Goal: Information Seeking & Learning: Learn about a topic

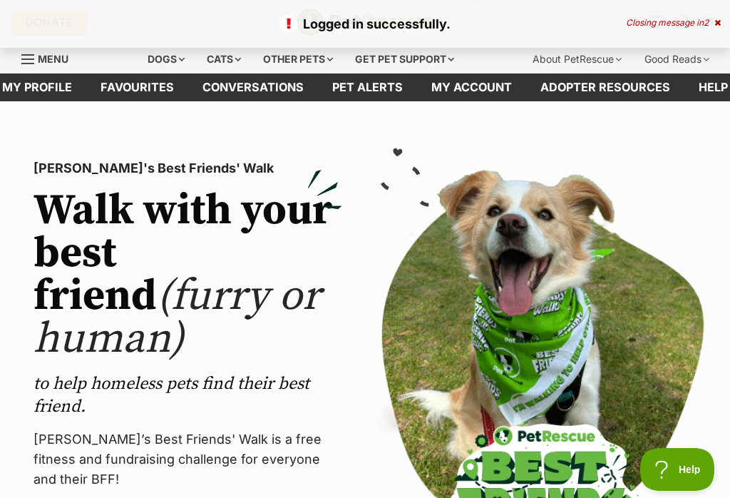
click at [173, 60] on div "Dogs" at bounding box center [166, 59] width 57 height 29
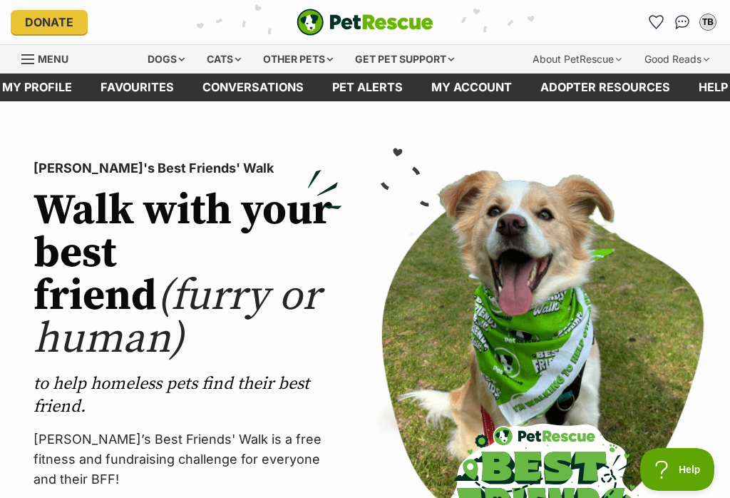
click at [171, 54] on div "Dogs" at bounding box center [166, 59] width 57 height 29
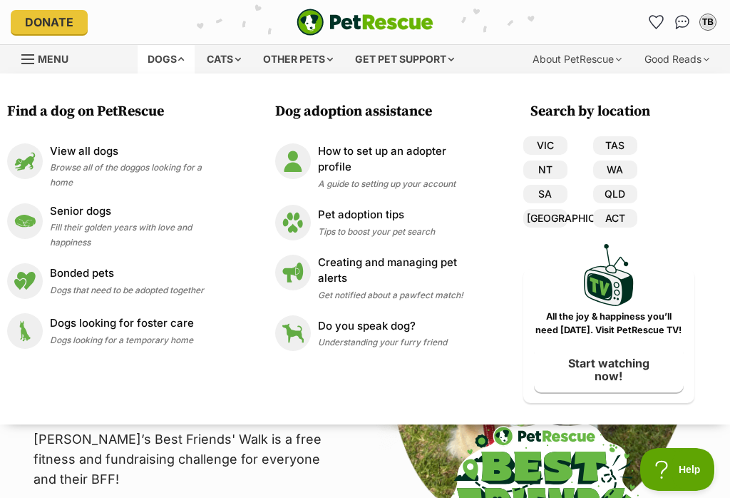
click at [626, 190] on link "QLD" at bounding box center [615, 194] width 44 height 19
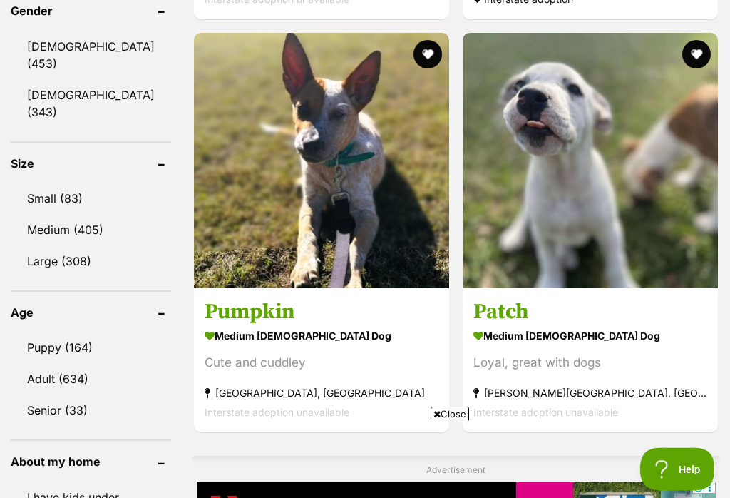
scroll to position [1328, 0]
click at [63, 183] on link "Small (83)" at bounding box center [91, 198] width 160 height 30
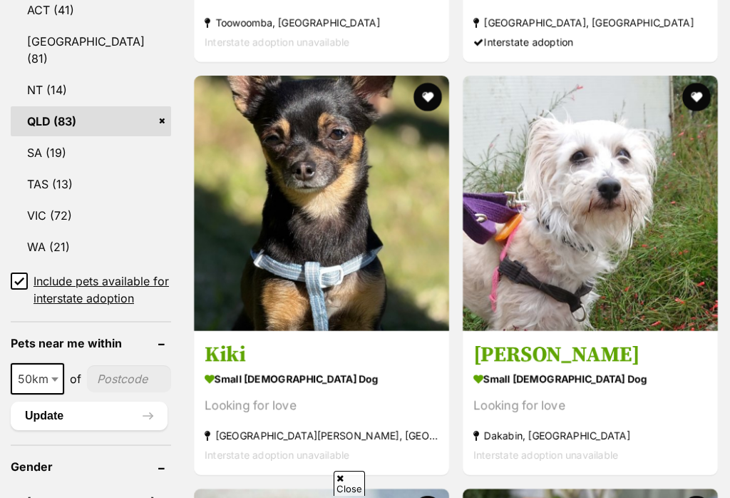
click at [26, 272] on input "Include pets available for interstate adoption" at bounding box center [19, 280] width 17 height 17
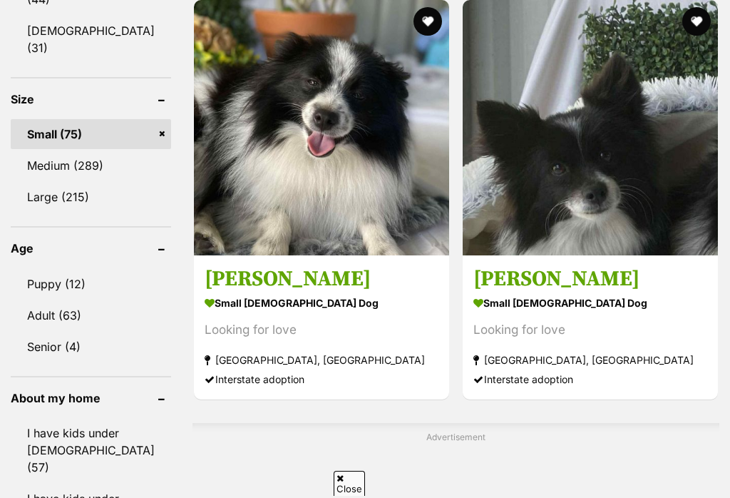
click at [56, 166] on link "Medium (289)" at bounding box center [91, 165] width 160 height 30
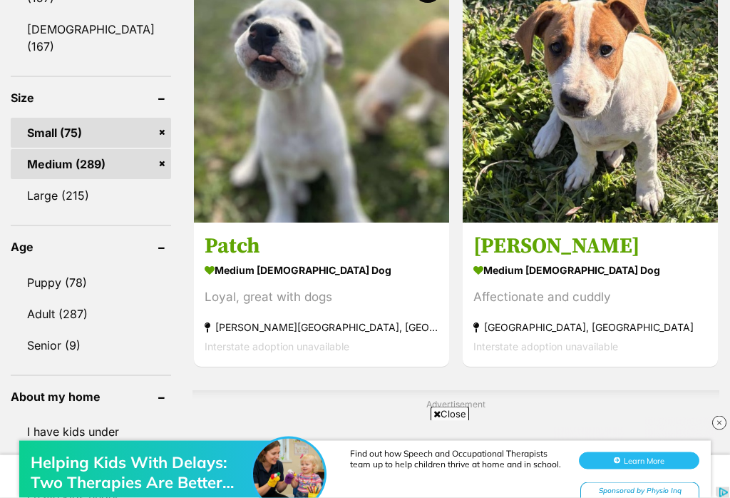
click at [56, 297] on link "Puppy (78)" at bounding box center [91, 283] width 160 height 30
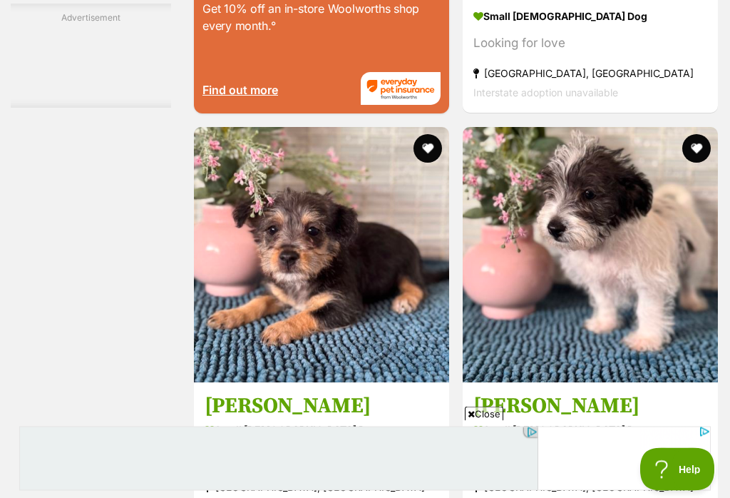
scroll to position [2993, 0]
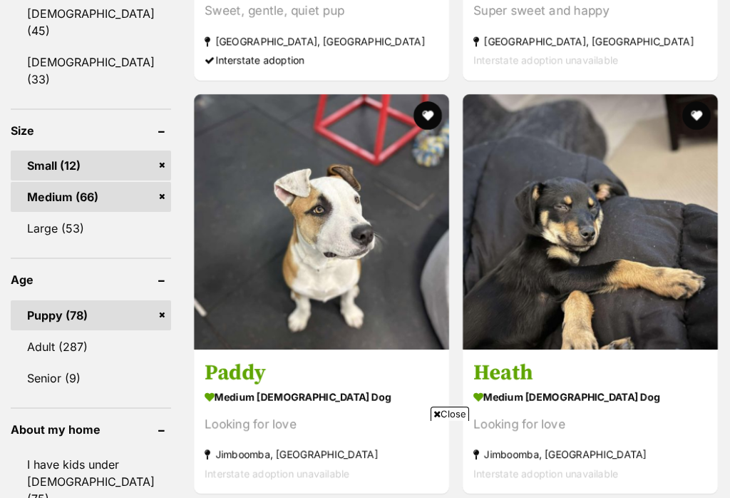
scroll to position [1253, 0]
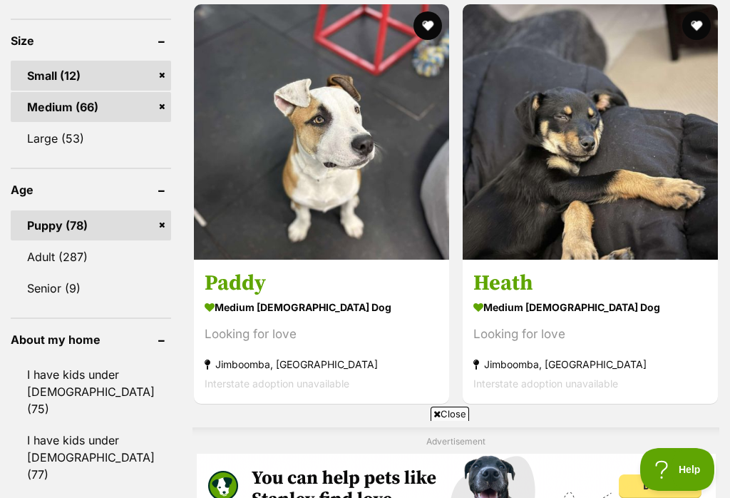
scroll to position [1320, 0]
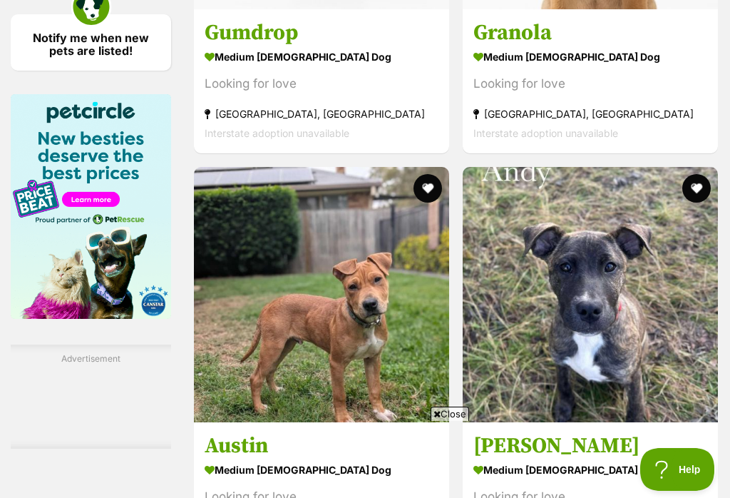
scroll to position [2127, 0]
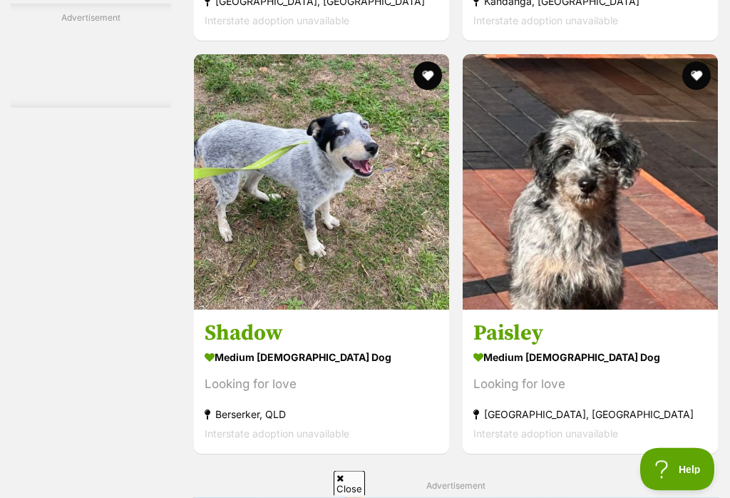
scroll to position [2674, 0]
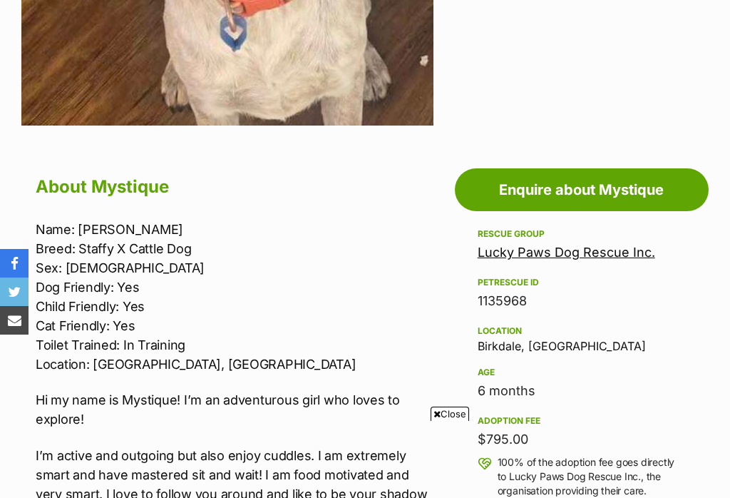
scroll to position [611, 0]
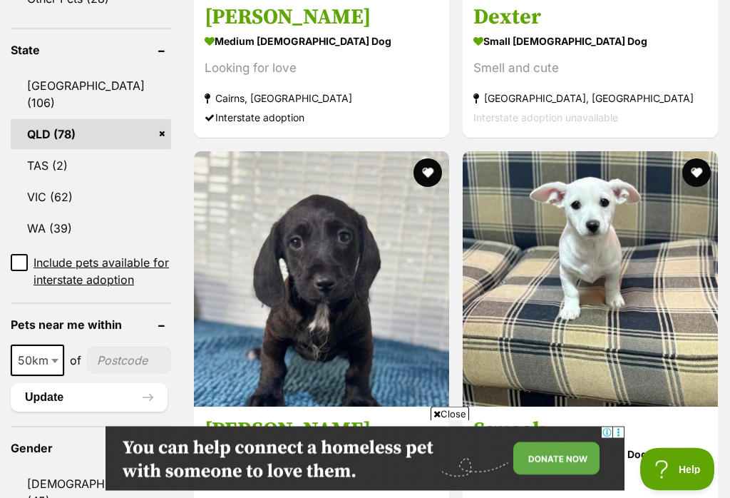
scroll to position [766, 0]
click at [473, 416] on h3 "Squeak" at bounding box center [590, 429] width 234 height 27
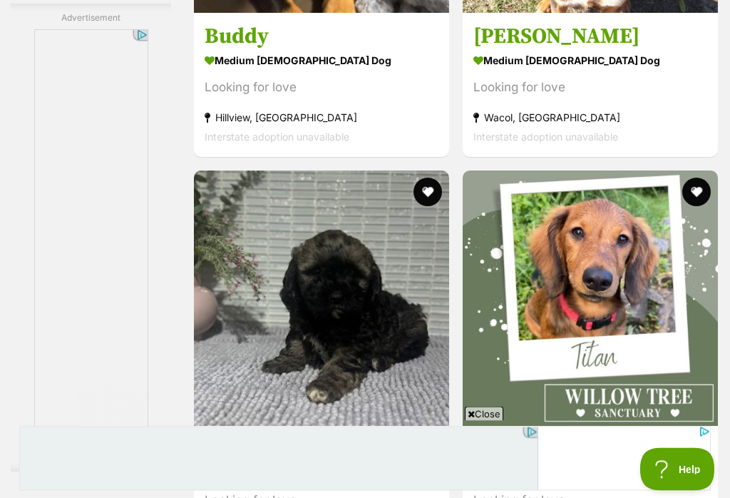
scroll to position [2535, 0]
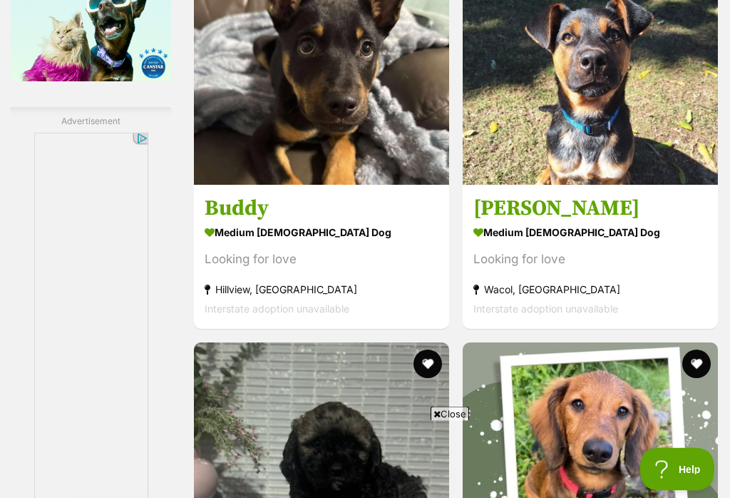
scroll to position [2364, 0]
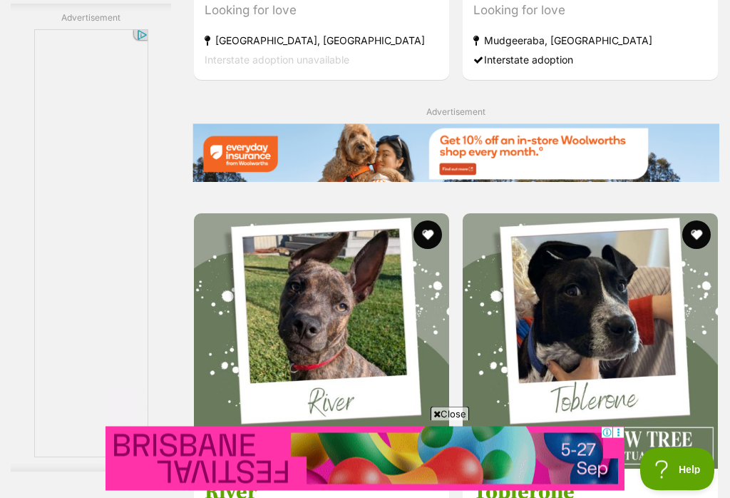
scroll to position [3067, 0]
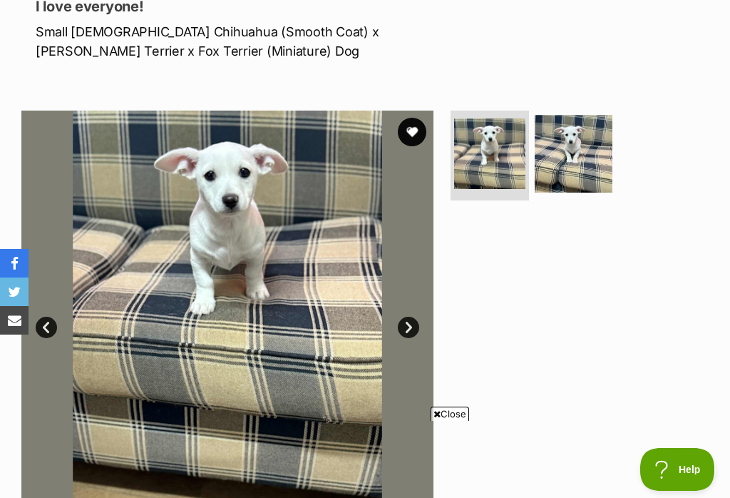
scroll to position [188, 0]
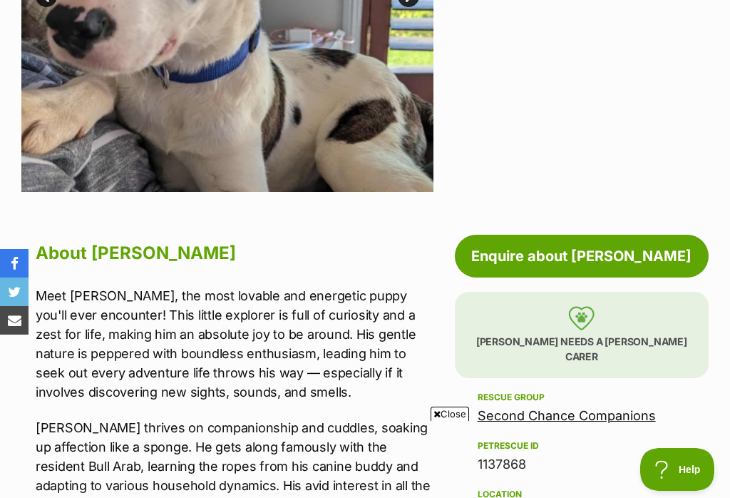
scroll to position [507, 0]
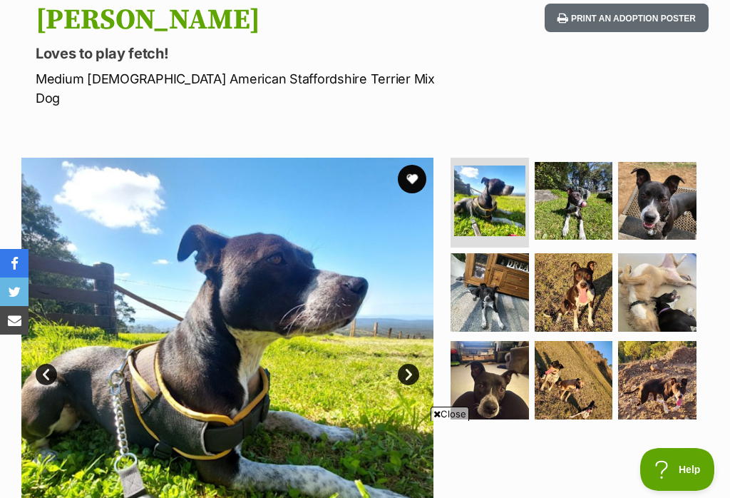
click at [680, 177] on img at bounding box center [657, 201] width 78 height 78
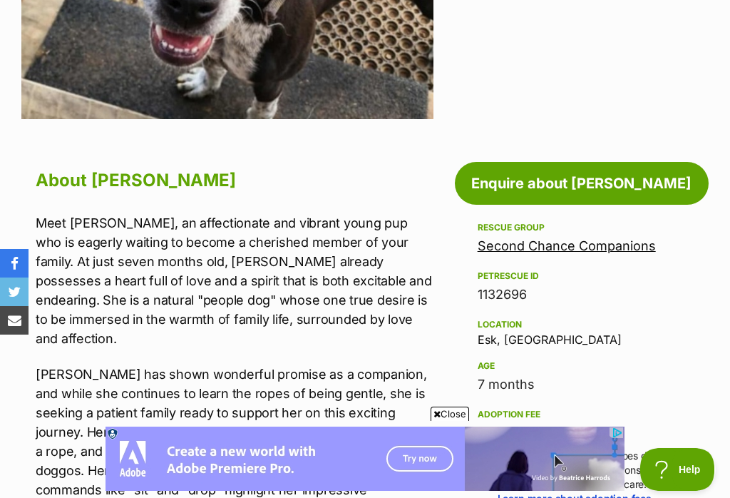
scroll to position [571, 0]
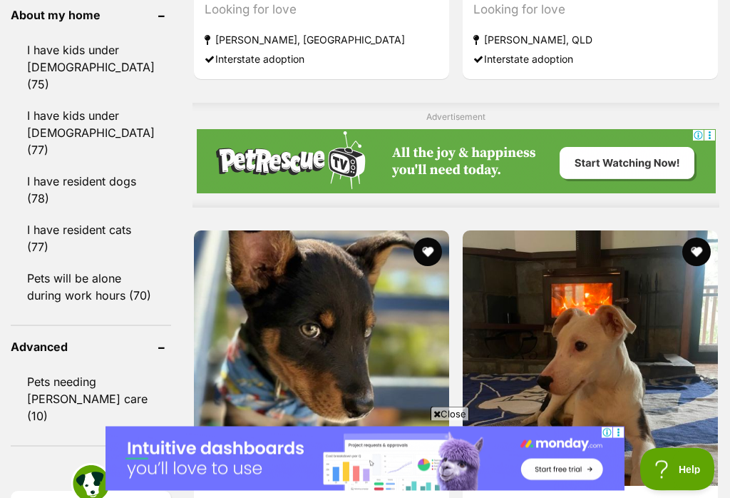
scroll to position [1641, 0]
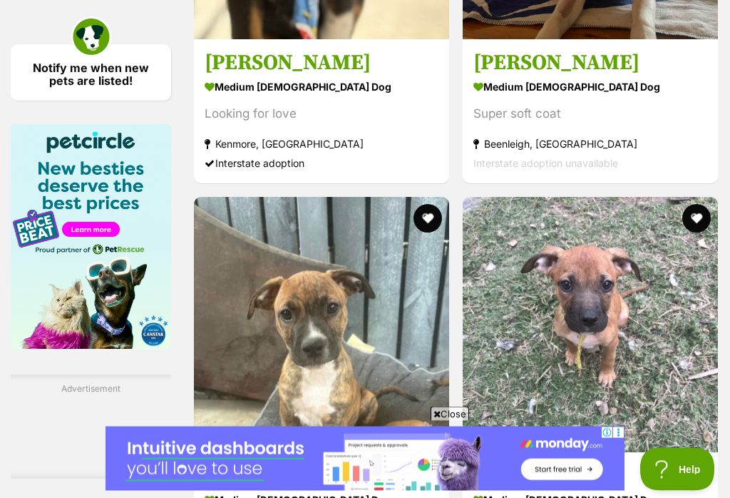
scroll to position [2096, 0]
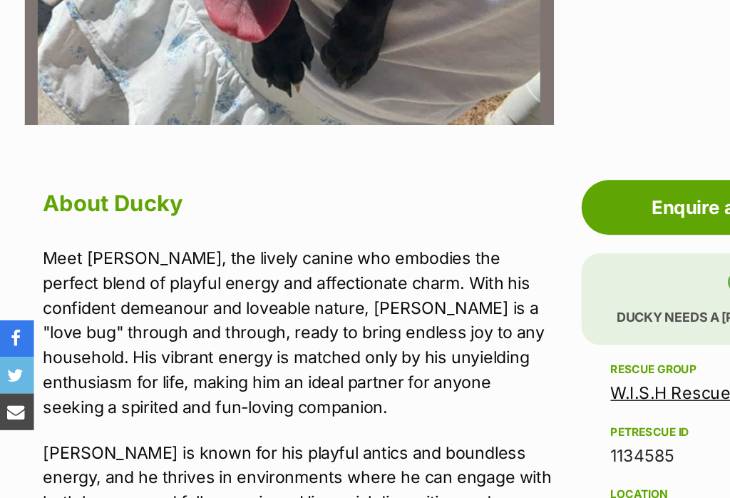
scroll to position [585, 0]
